Goal: Register for event/course

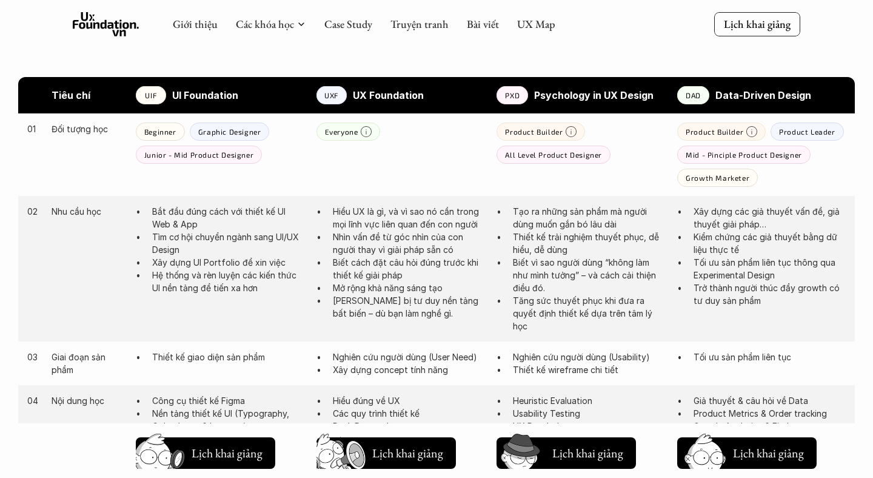
scroll to position [611, 0]
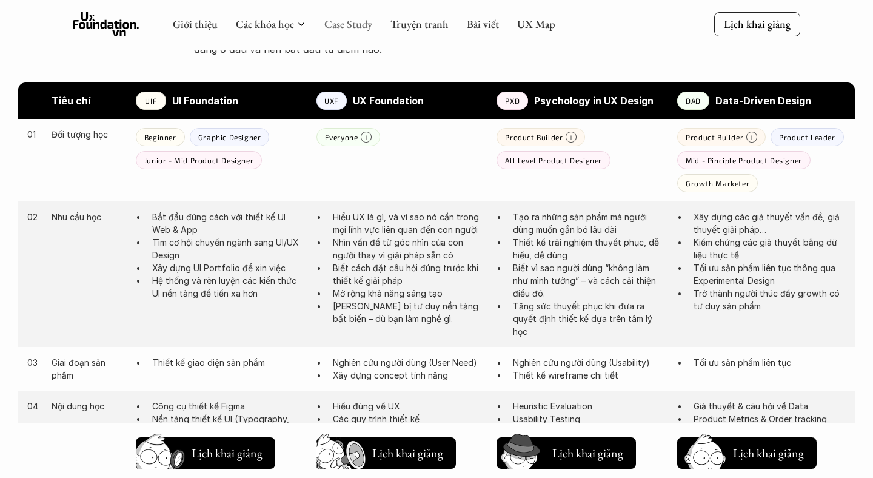
click at [358, 21] on link "Case Study" at bounding box center [348, 24] width 48 height 14
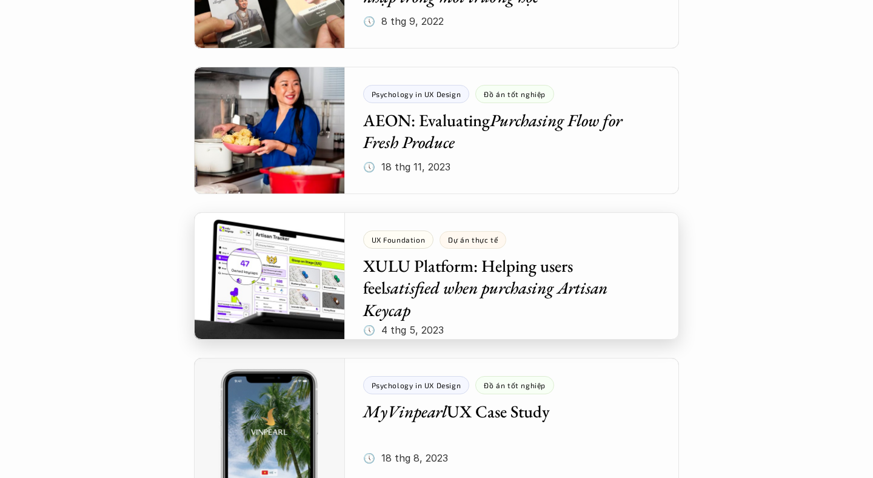
scroll to position [797, 0]
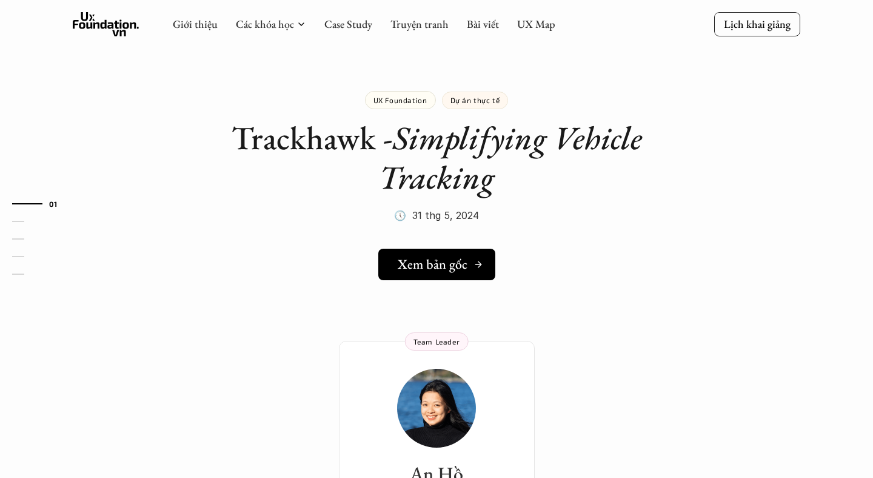
click at [417, 266] on h5 "Xem bản gốc" at bounding box center [433, 265] width 70 height 16
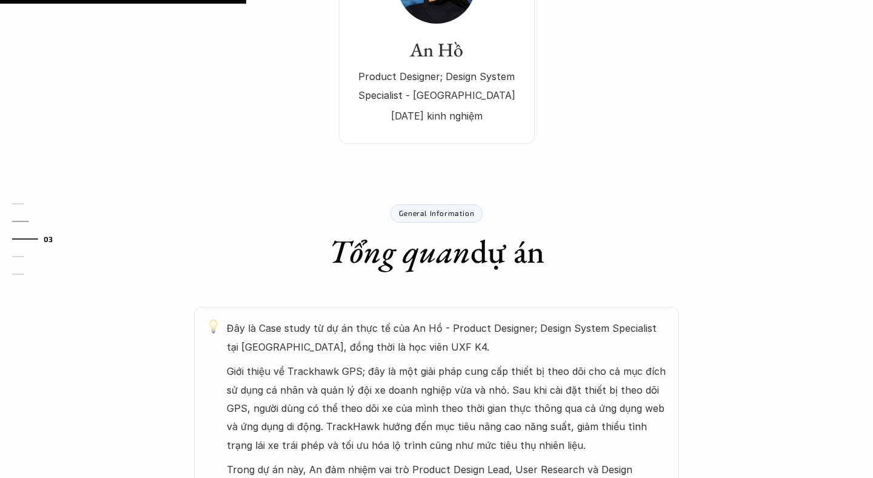
scroll to position [431, 0]
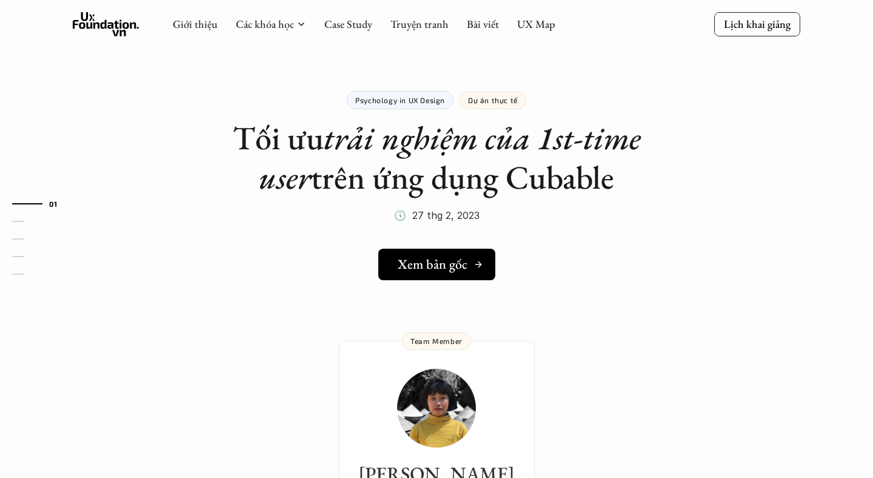
click at [427, 262] on h5 "Xem bản gốc" at bounding box center [433, 265] width 70 height 16
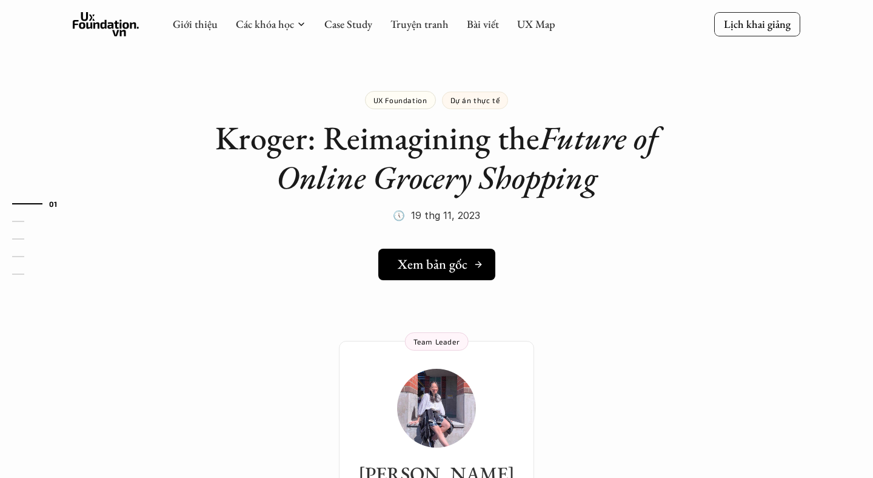
click at [453, 260] on h5 "Xem bản gốc" at bounding box center [433, 265] width 70 height 16
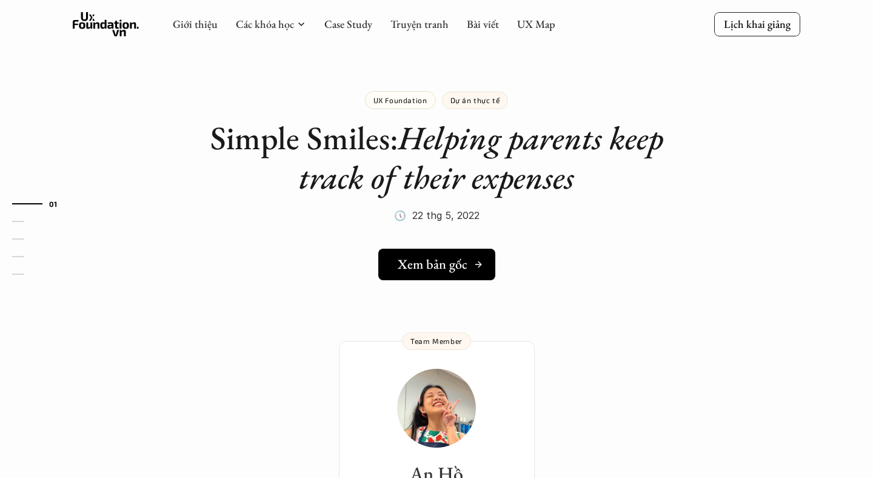
click at [454, 260] on h5 "Xem bản gốc" at bounding box center [433, 265] width 70 height 16
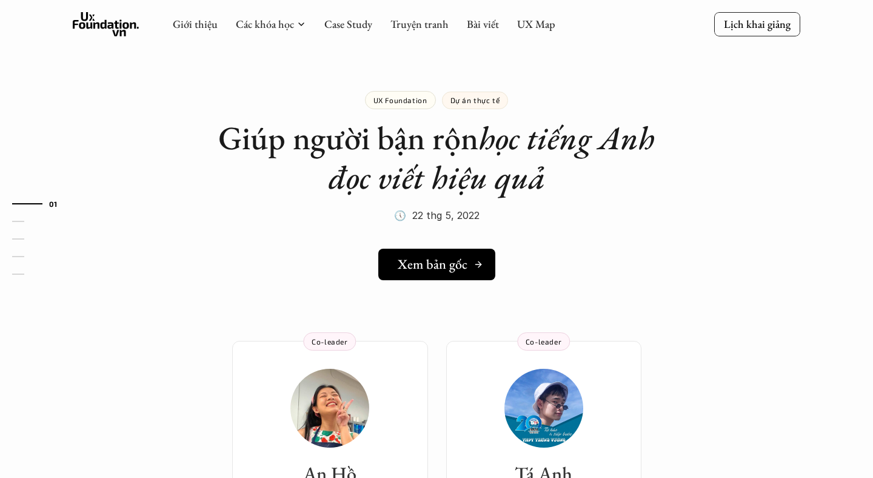
click at [441, 258] on h5 "Xem bản gốc" at bounding box center [433, 265] width 70 height 16
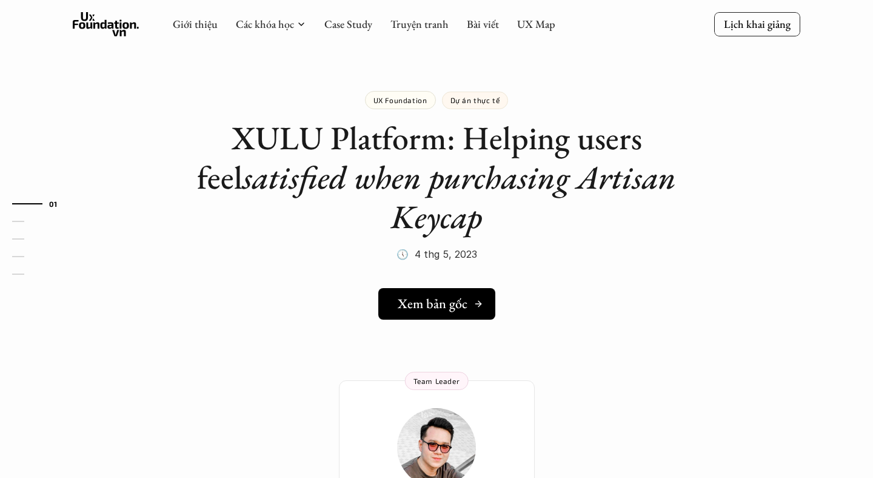
click at [459, 303] on h5 "Xem bản gốc" at bounding box center [433, 304] width 70 height 16
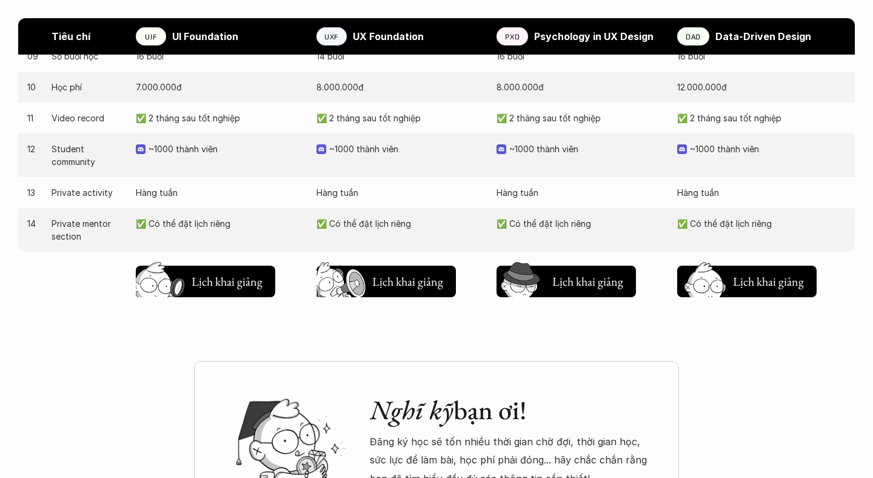
scroll to position [1306, 0]
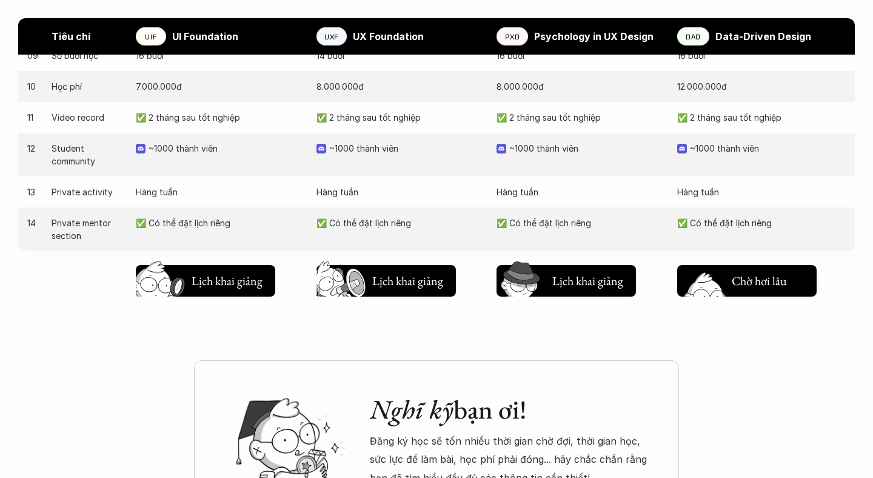
click at [759, 280] on h5 "Lịch khai giảng" at bounding box center [768, 283] width 73 height 17
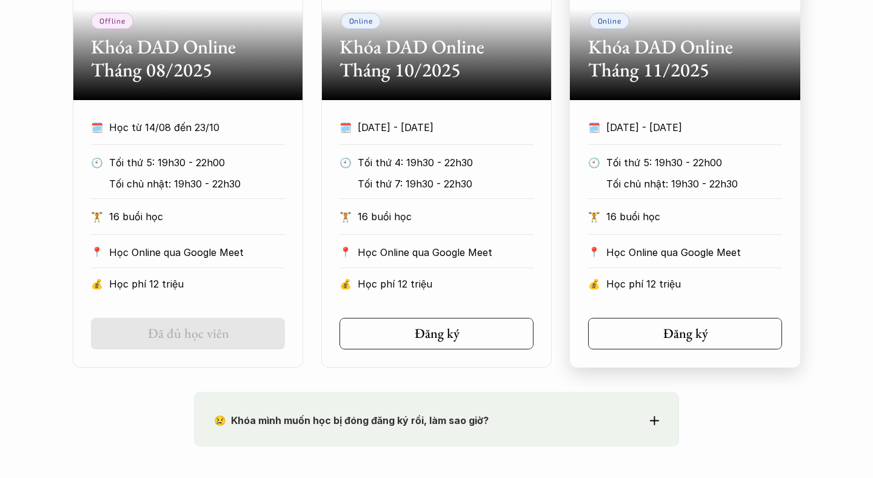
scroll to position [814, 0]
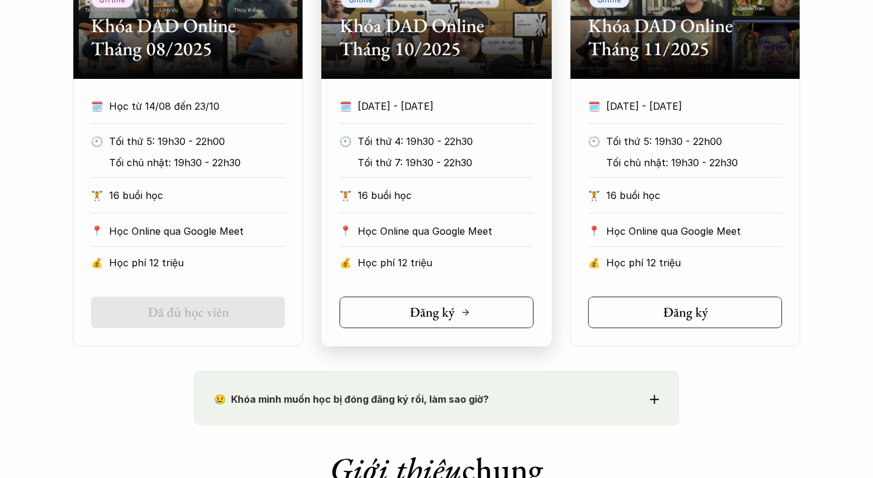
click at [445, 312] on h5 "Đăng ký" at bounding box center [432, 312] width 45 height 16
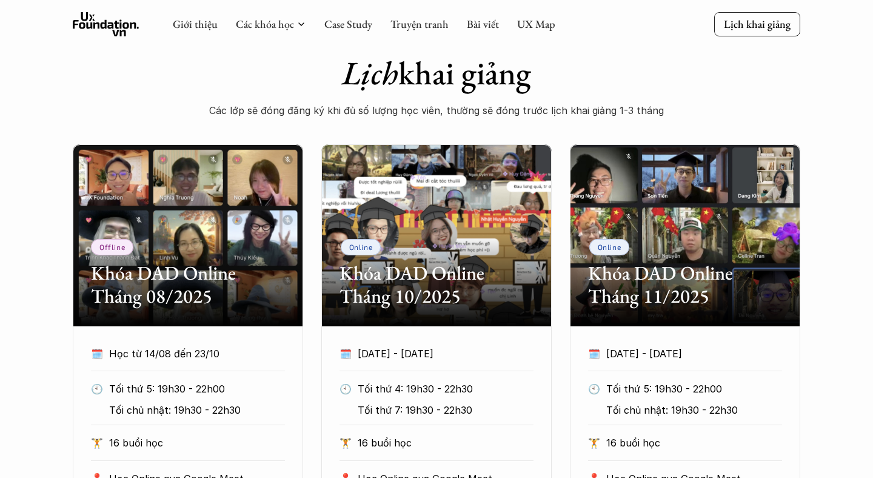
scroll to position [565, 0]
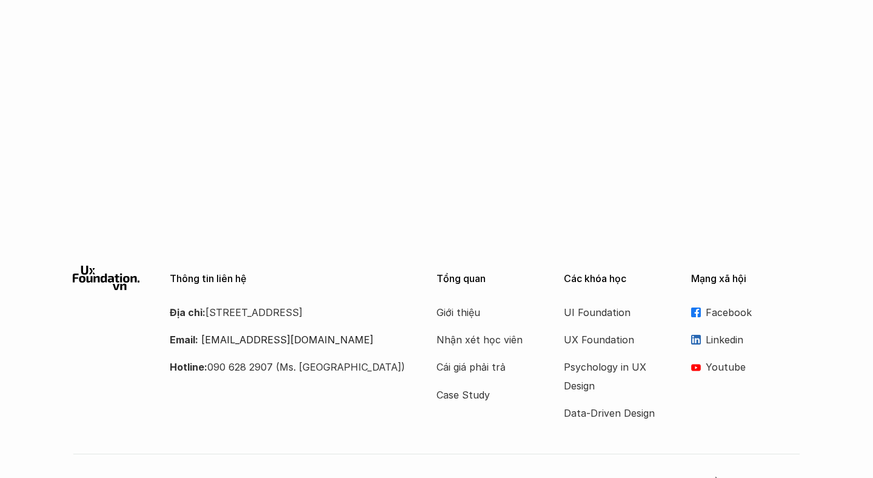
scroll to position [2092, 0]
